Goal: Obtain resource: Download file/media

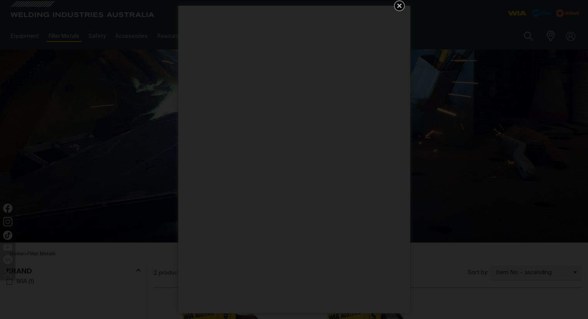
click at [399, 3] on icon "Get 5 WIA Welding Guides Free!" at bounding box center [399, 5] width 9 height 9
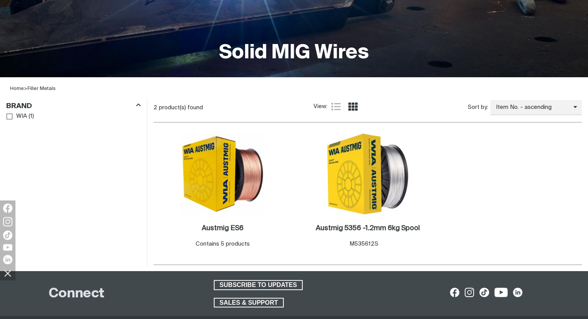
scroll to position [176, 0]
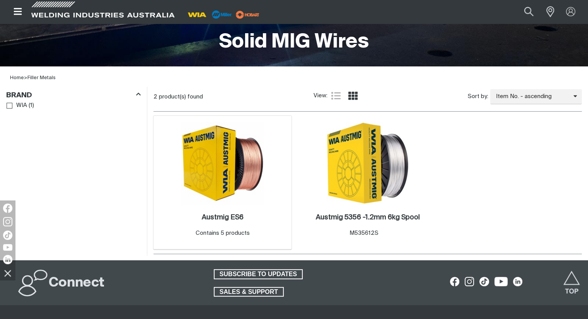
click at [237, 185] on img at bounding box center [222, 163] width 83 height 83
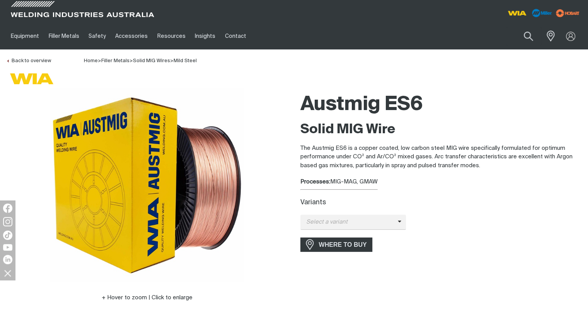
scroll to position [38, 0]
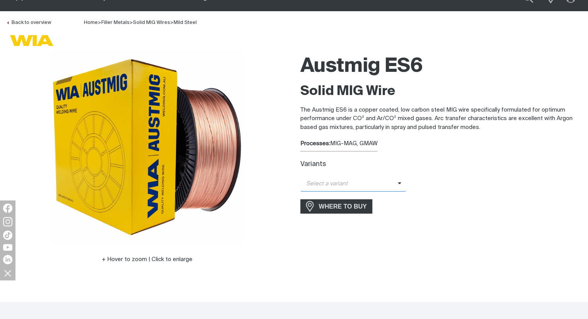
click at [385, 186] on span "Select a variant" at bounding box center [348, 184] width 97 height 9
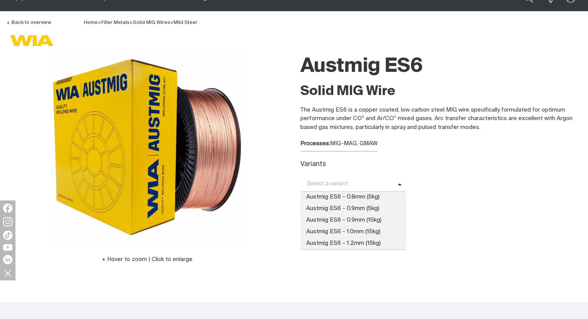
click at [372, 185] on span "Select a variant" at bounding box center [348, 184] width 97 height 9
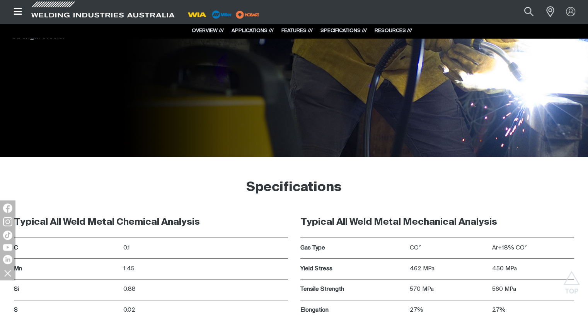
scroll to position [970, 0]
